Goal: Information Seeking & Learning: Check status

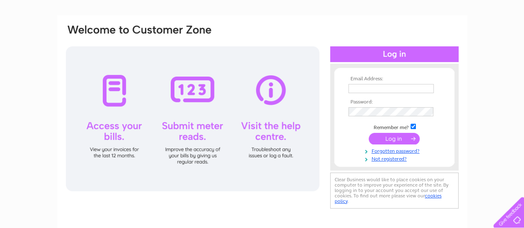
type input "[EMAIL_ADDRESS][DOMAIN_NAME]"
click at [380, 137] on input "submit" at bounding box center [394, 139] width 51 height 12
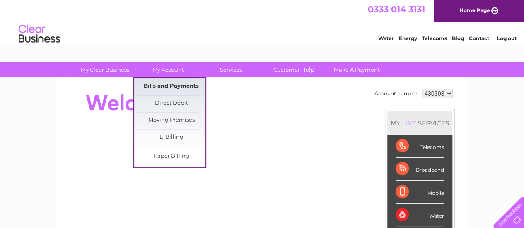
click at [174, 84] on link "Bills and Payments" at bounding box center [171, 86] width 68 height 17
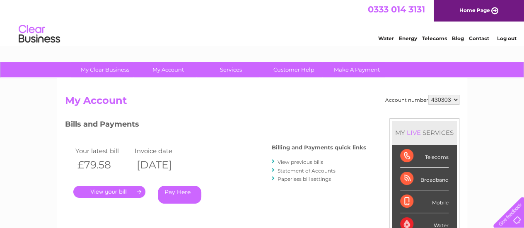
click at [122, 189] on link "." at bounding box center [109, 192] width 72 height 12
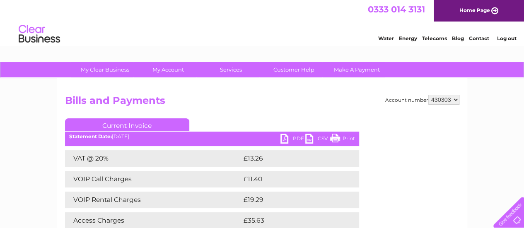
click at [337, 137] on link "Print" at bounding box center [342, 140] width 25 height 12
click at [457, 98] on select "430303 917628" at bounding box center [443, 100] width 31 height 10
select select "917628"
click at [428, 95] on select "430303 917628" at bounding box center [443, 100] width 31 height 10
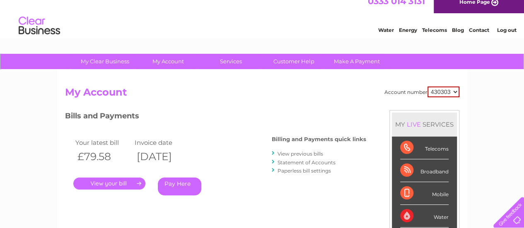
scroll to position [10, 0]
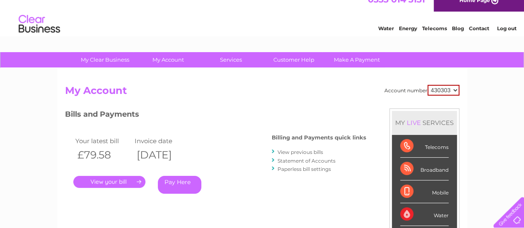
click at [456, 89] on select "430303 917628" at bounding box center [444, 90] width 32 height 11
select select "917628"
click at [428, 85] on select "430303 917628" at bounding box center [444, 90] width 32 height 11
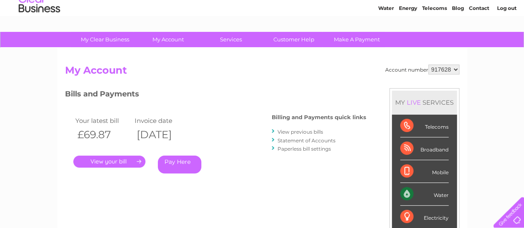
scroll to position [31, 0]
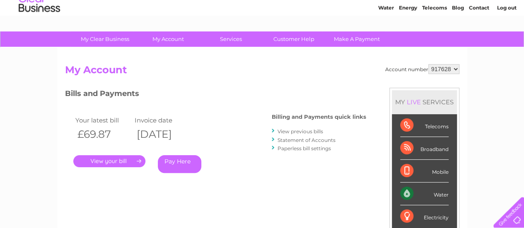
click at [133, 162] on link "." at bounding box center [109, 161] width 72 height 12
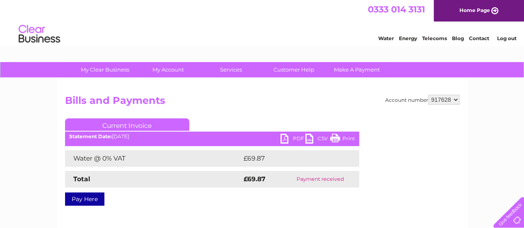
scroll to position [27, 0]
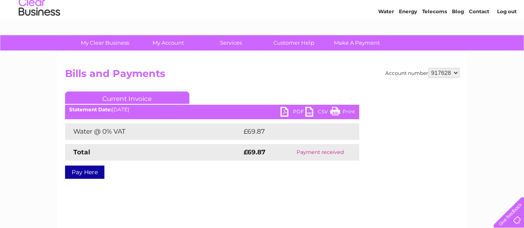
click at [347, 111] on link "Print" at bounding box center [342, 113] width 25 height 12
